Goal: Task Accomplishment & Management: Use online tool/utility

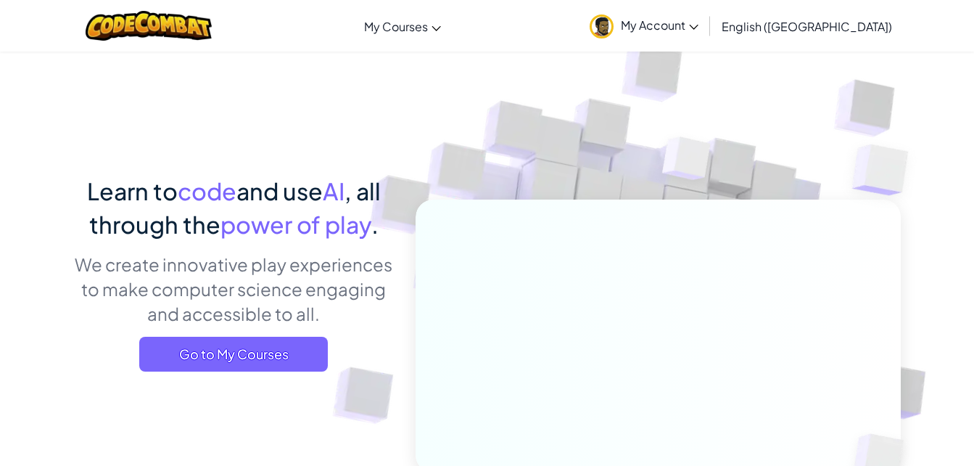
click at [235, 326] on div "Learn to code and use AI , all through the power of play . We create innovative…" at bounding box center [234, 278] width 320 height 208
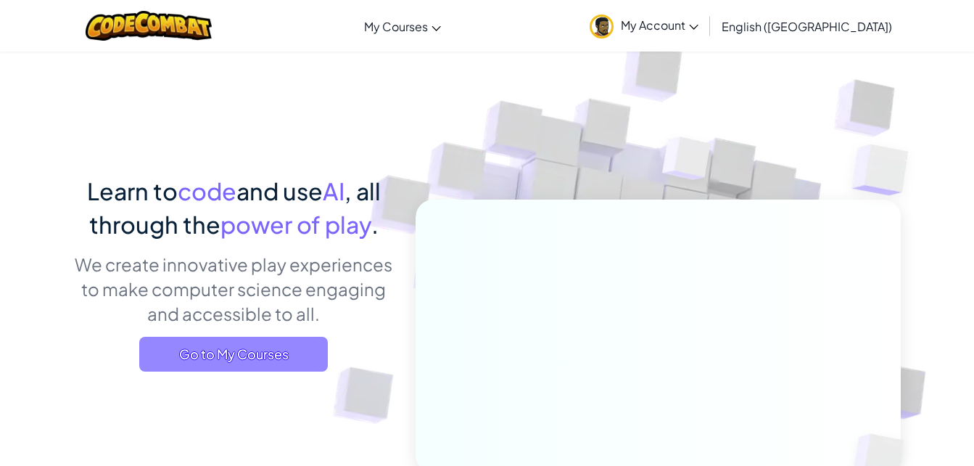
click at [266, 361] on span "Go to My Courses" at bounding box center [233, 354] width 189 height 35
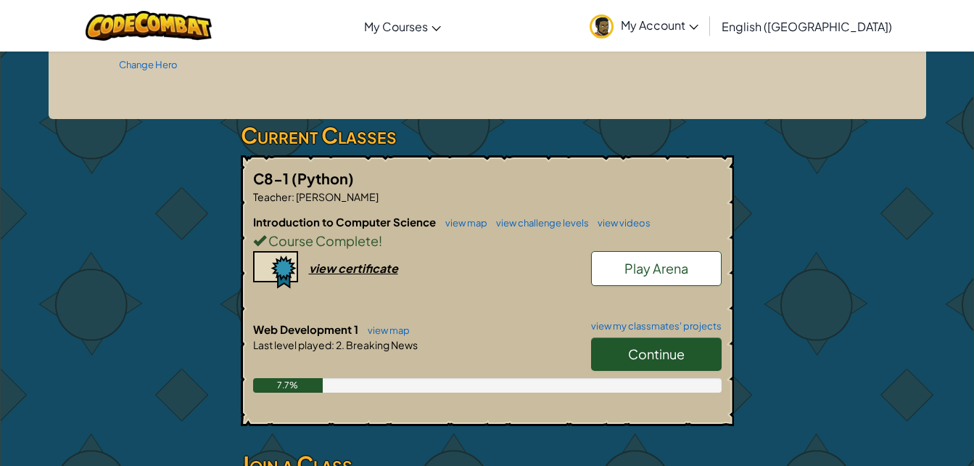
scroll to position [202, 0]
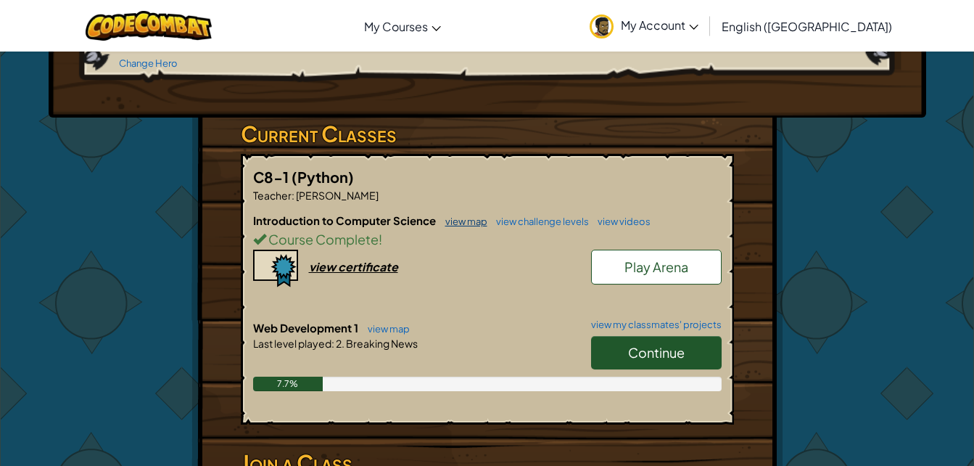
click at [472, 215] on link "view map" at bounding box center [462, 221] width 49 height 12
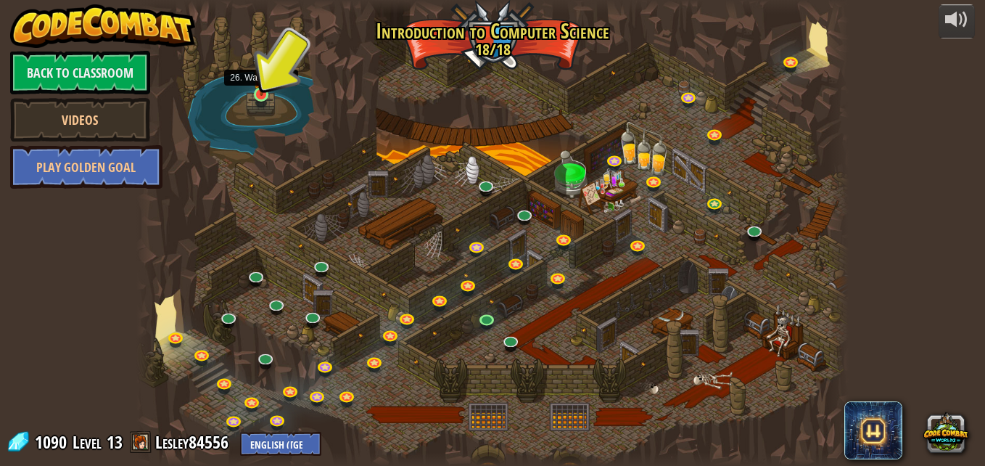
click at [260, 86] on img at bounding box center [261, 74] width 17 height 44
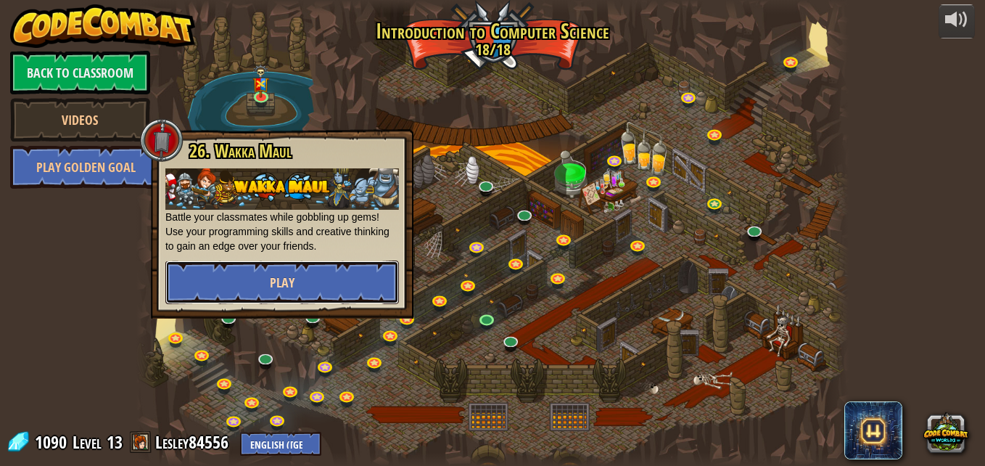
click at [343, 284] on button "Play" at bounding box center [282, 282] width 234 height 44
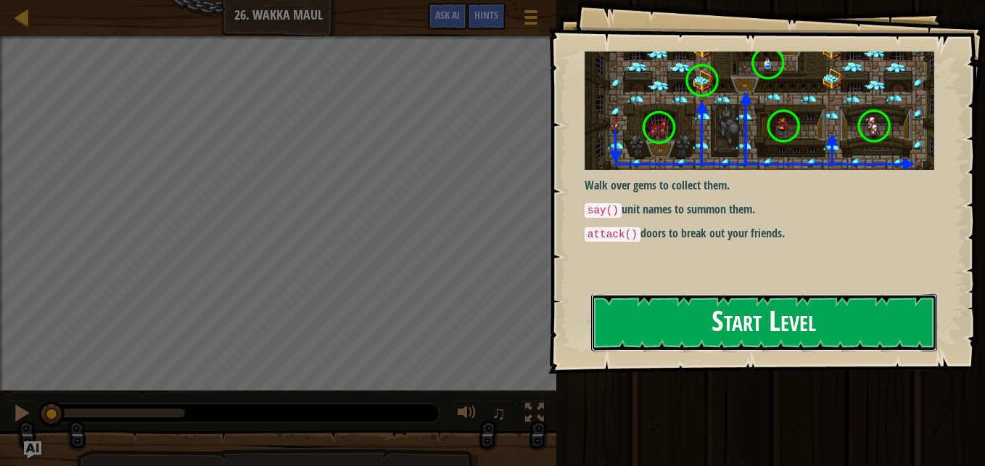
click at [759, 323] on button "Start Level" at bounding box center [764, 322] width 346 height 57
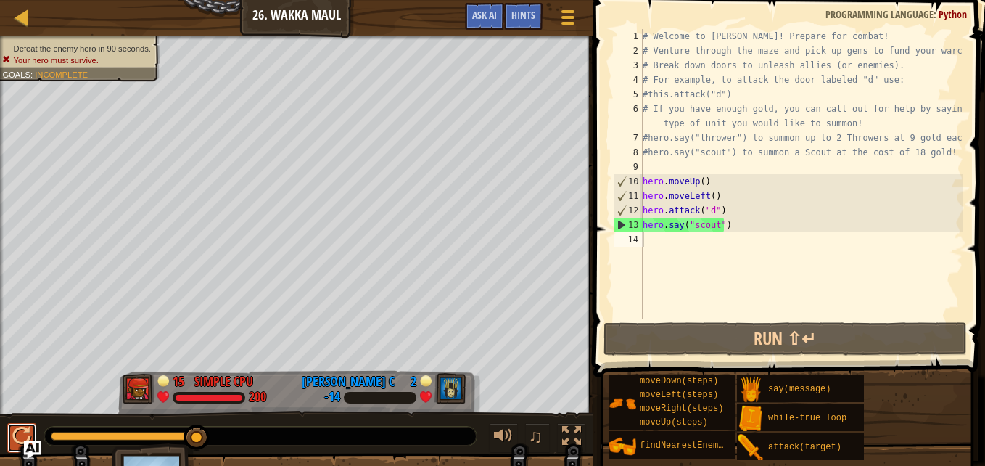
click at [15, 435] on div at bounding box center [21, 436] width 19 height 19
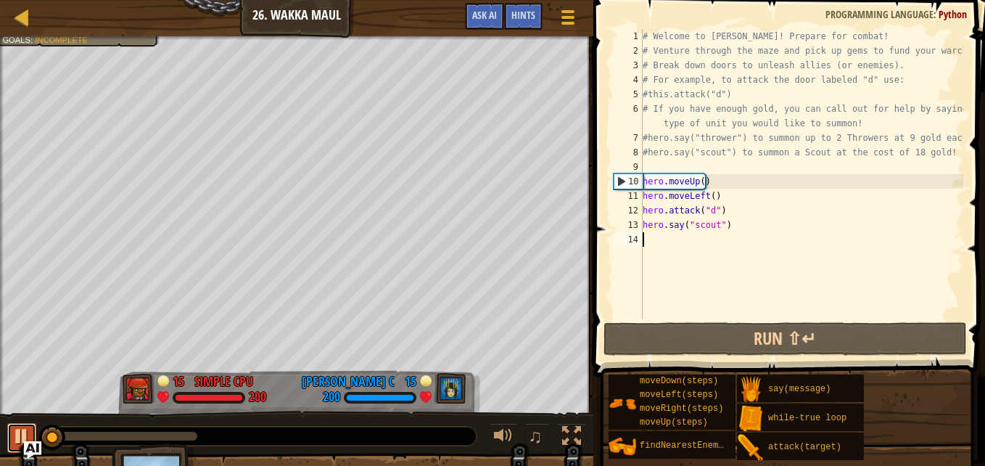
click at [8, 436] on button at bounding box center [21, 438] width 29 height 30
click at [15, 430] on div at bounding box center [21, 436] width 19 height 19
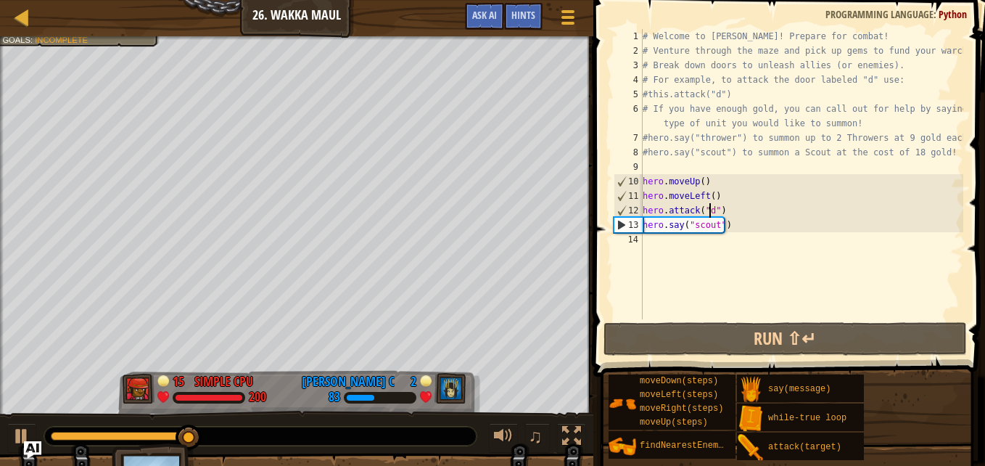
click at [709, 214] on div "# Welcome to [PERSON_NAME]! Prepare for combat! # Venture through the maze and …" at bounding box center [802, 188] width 324 height 319
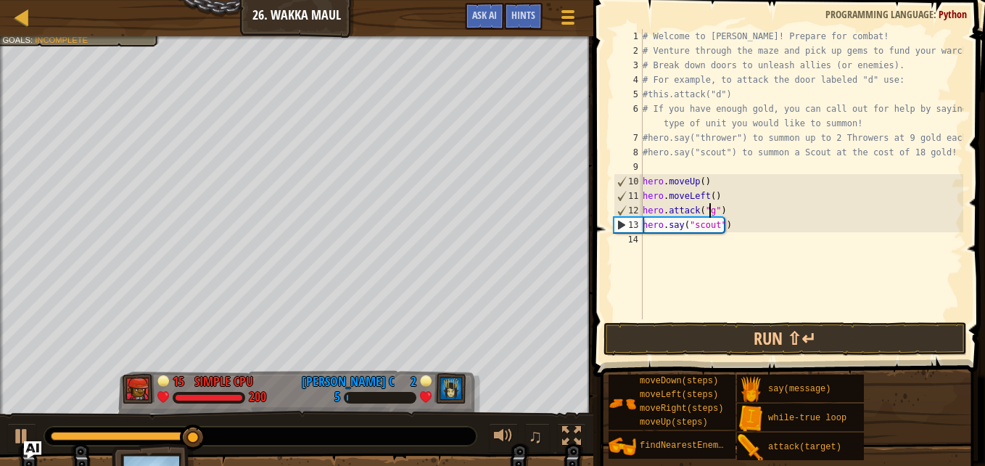
scroll to position [7, 5]
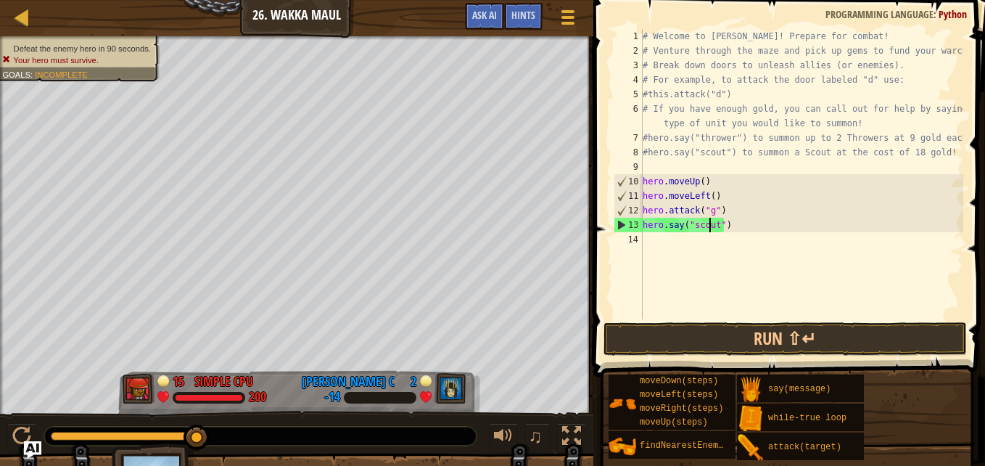
click at [711, 224] on div "# Welcome to [PERSON_NAME]! Prepare for combat! # Venture through the maze and …" at bounding box center [802, 188] width 324 height 319
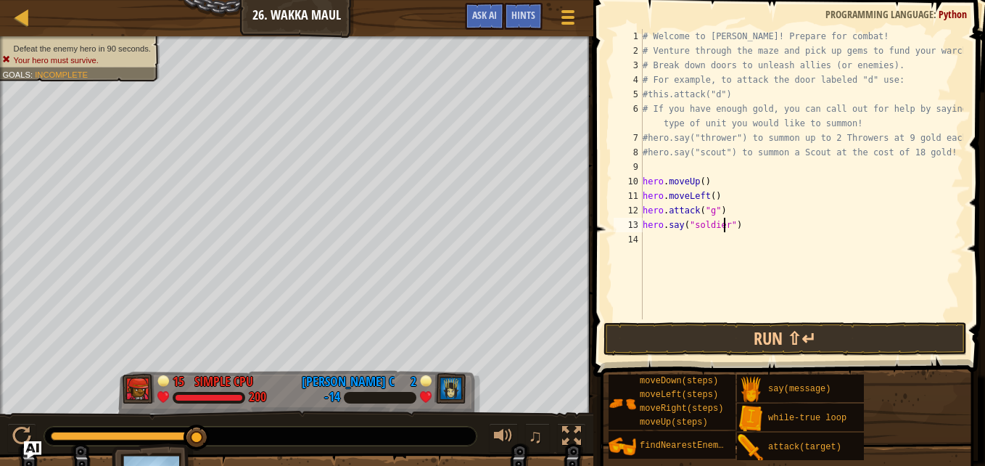
scroll to position [7, 7]
click at [762, 335] on button "Run ⇧↵" at bounding box center [785, 338] width 363 height 33
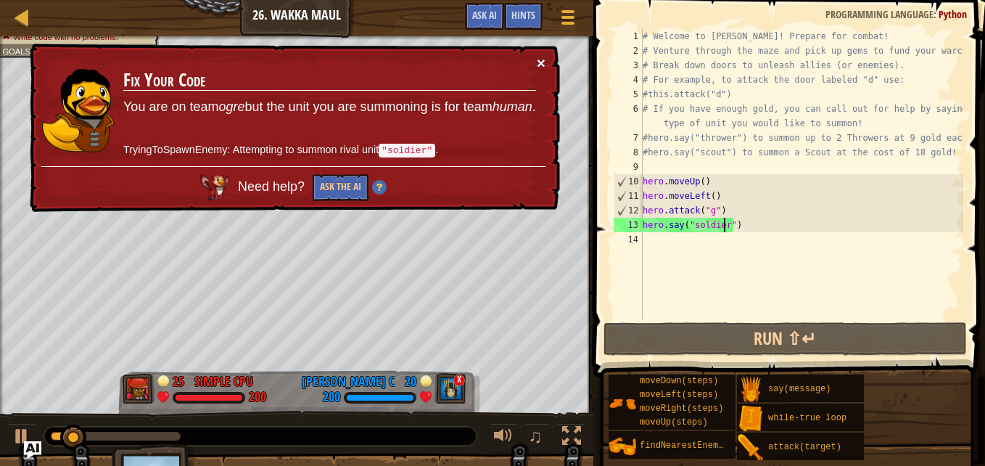
click at [545, 59] on button "×" at bounding box center [541, 62] width 9 height 15
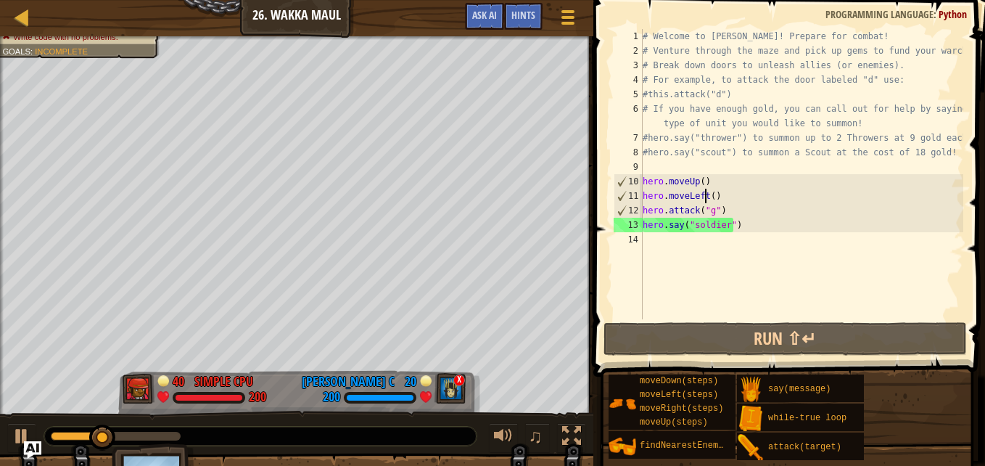
click at [703, 199] on div "# Welcome to [PERSON_NAME]! Prepare for combat! # Venture through the maze and …" at bounding box center [802, 188] width 324 height 319
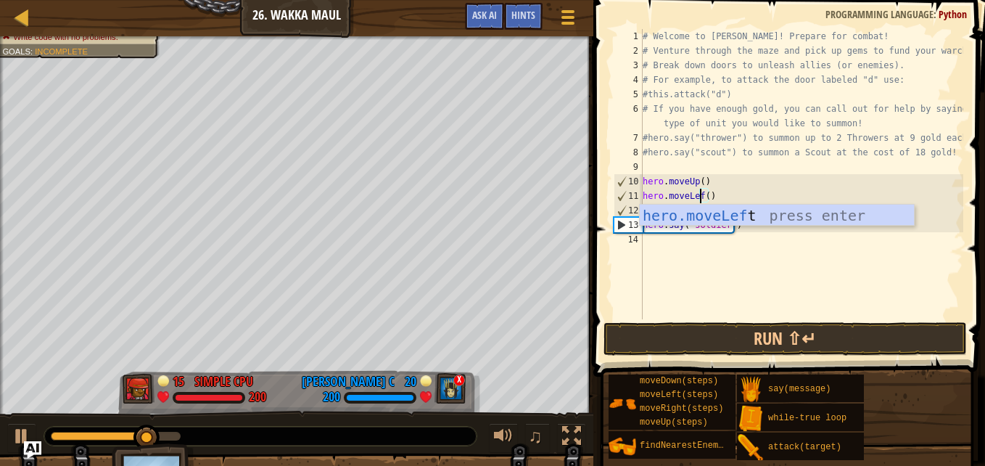
scroll to position [7, 5]
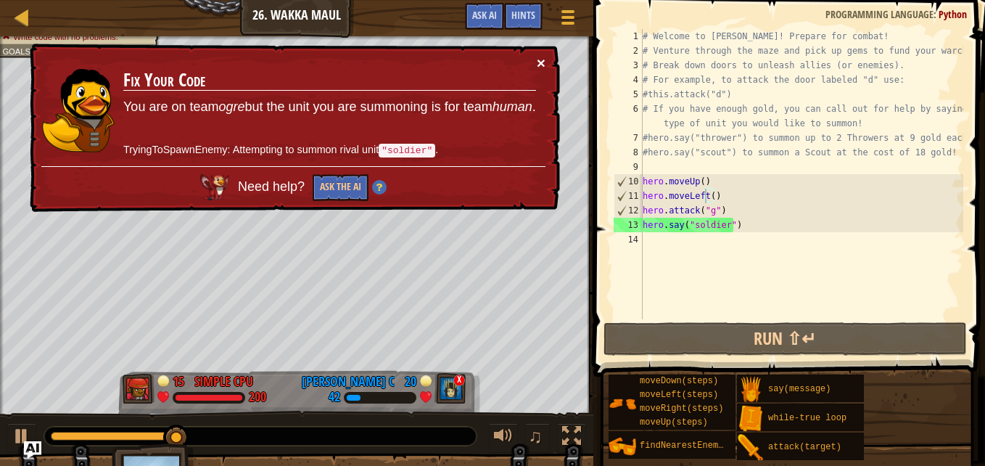
click at [543, 56] on button "×" at bounding box center [541, 62] width 9 height 15
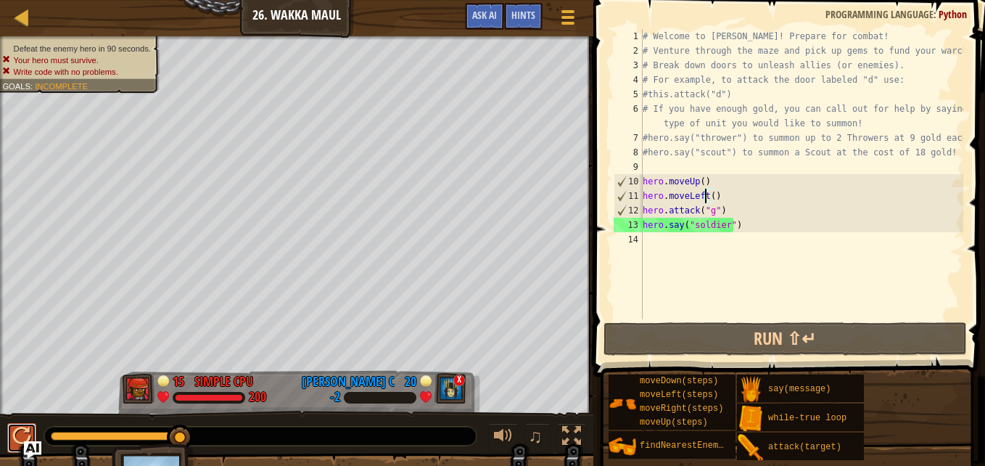
click at [12, 433] on button at bounding box center [21, 438] width 29 height 30
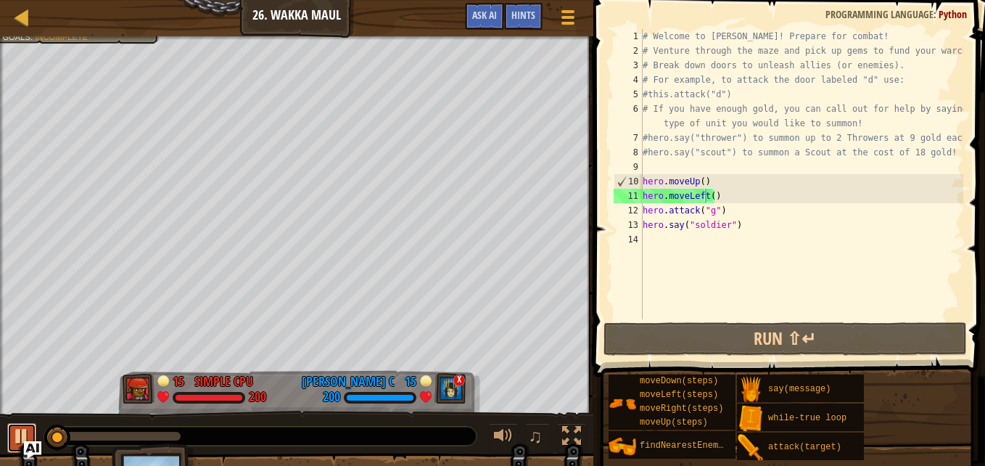
click at [12, 433] on button at bounding box center [21, 438] width 29 height 30
type textarea "hero.say("soldier")"
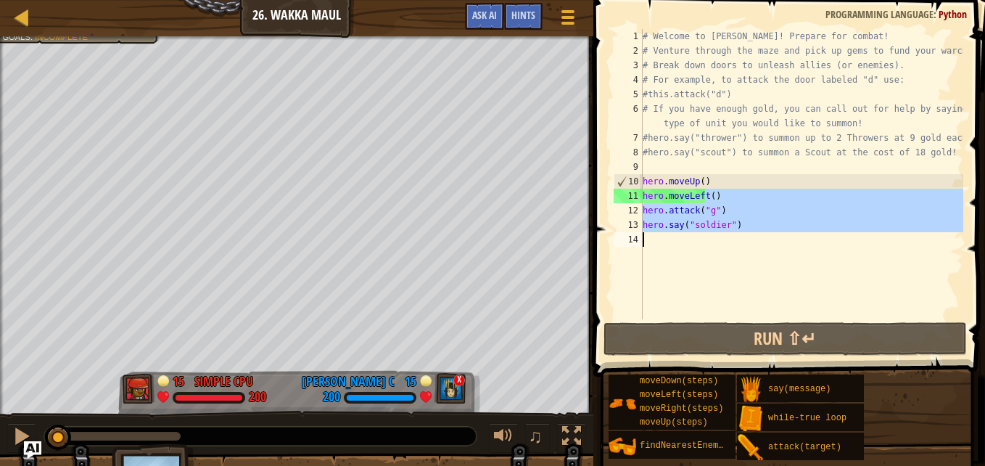
click at [663, 251] on div "# Welcome to [PERSON_NAME]! Prepare for combat! # Venture through the maze and …" at bounding box center [802, 174] width 324 height 290
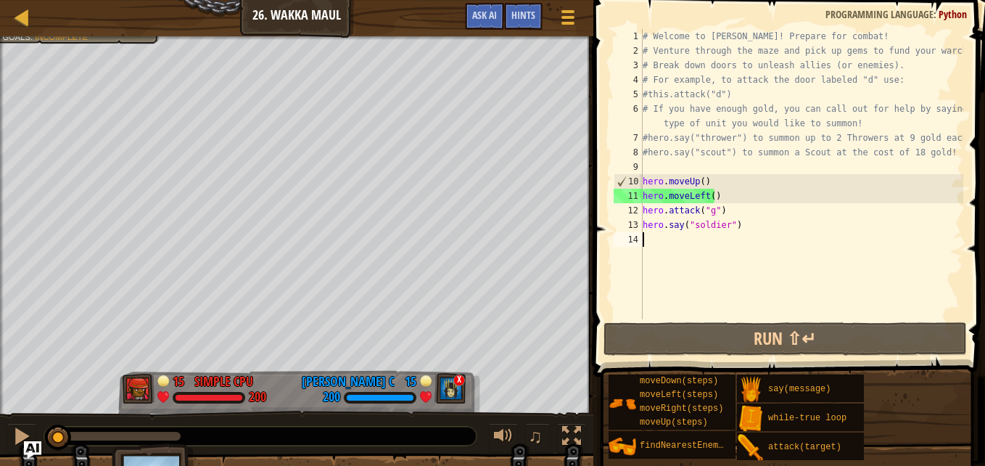
scroll to position [7, 0]
click at [722, 223] on div "# Welcome to [PERSON_NAME]! Prepare for combat! # Venture through the maze and …" at bounding box center [802, 188] width 324 height 319
drag, startPoint x: 725, startPoint y: 226, endPoint x: 691, endPoint y: 226, distance: 33.4
click at [691, 226] on div "# Welcome to [PERSON_NAME]! Prepare for combat! # Venture through the maze and …" at bounding box center [802, 188] width 324 height 319
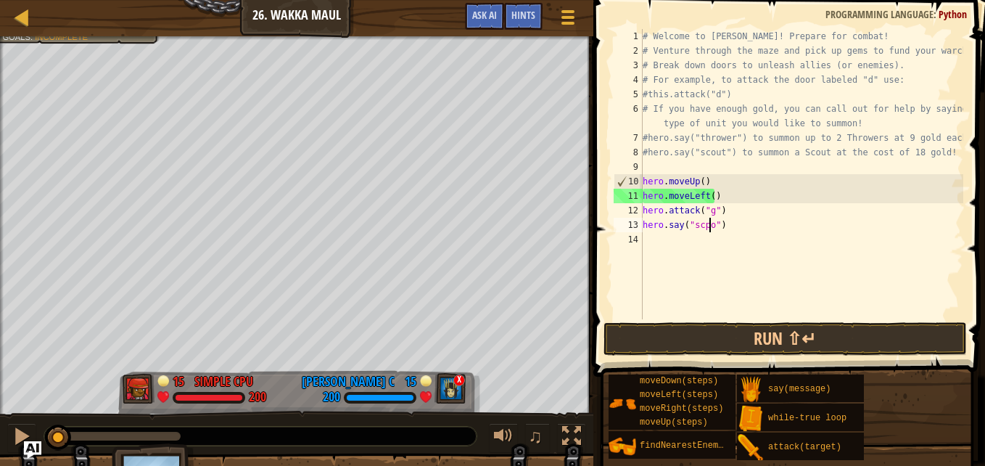
scroll to position [7, 5]
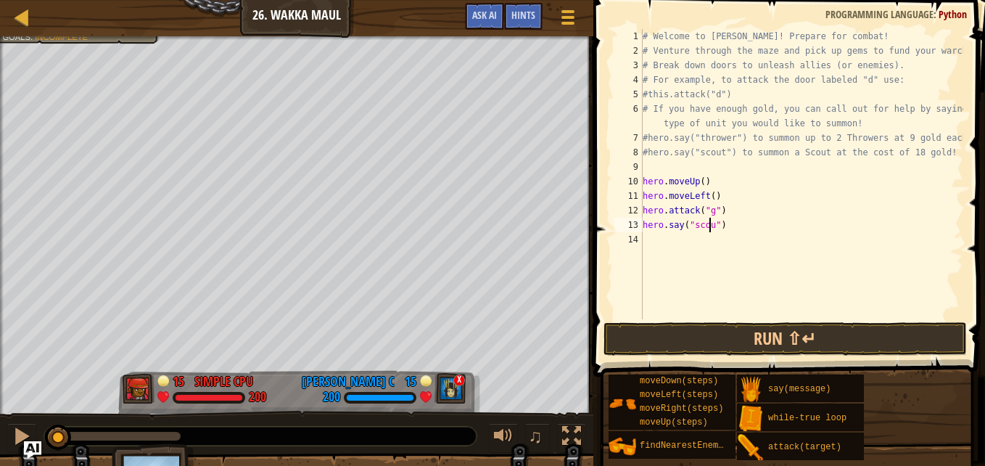
type textarea "hero.say("scout")"
click at [696, 243] on div "# Welcome to [PERSON_NAME]! Prepare for combat! # Venture through the maze and …" at bounding box center [802, 188] width 324 height 319
type textarea "hero.say("thrower")"
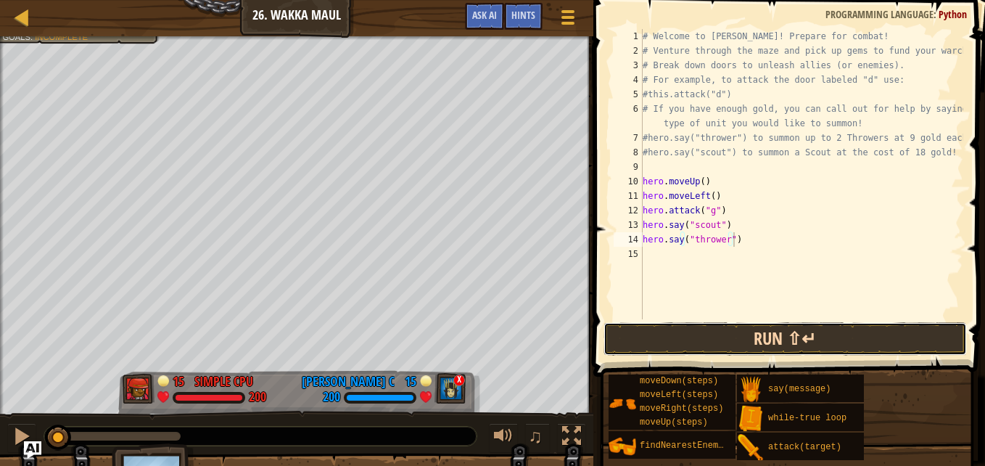
click at [730, 345] on button "Run ⇧↵" at bounding box center [785, 338] width 363 height 33
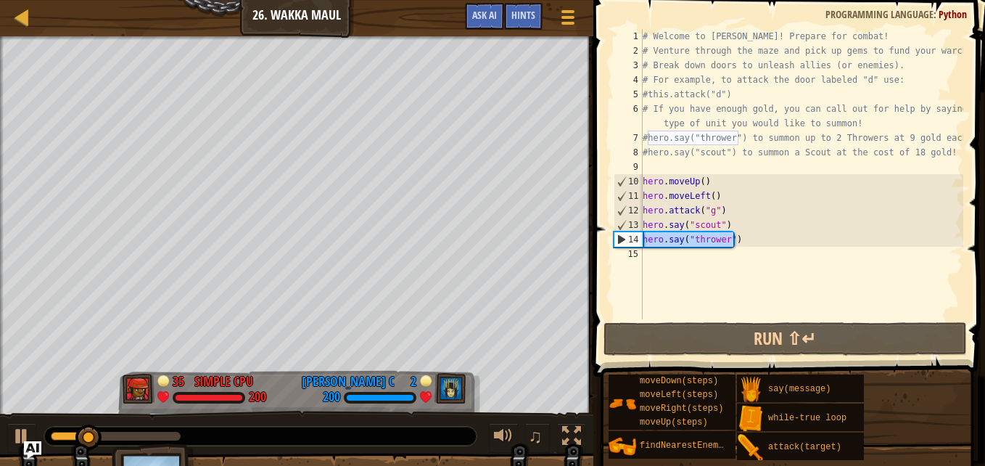
drag, startPoint x: 740, startPoint y: 237, endPoint x: 628, endPoint y: 243, distance: 111.9
click at [628, 243] on div "hero.say("thrower") 1 2 3 4 5 6 7 8 9 10 11 12 13 14 15 # Welcome to Wakka Maul…" at bounding box center [787, 174] width 353 height 290
